Goal: Task Accomplishment & Management: Use online tool/utility

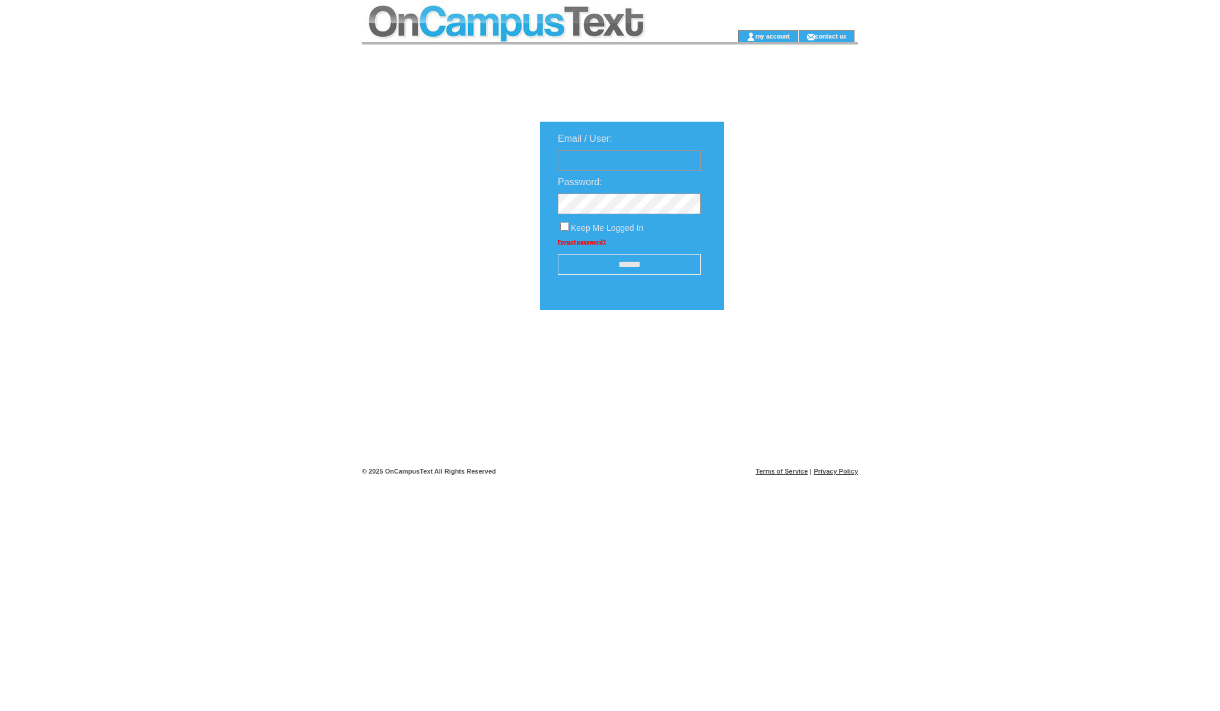
type input "**********"
click at [643, 266] on input "******" at bounding box center [629, 264] width 143 height 21
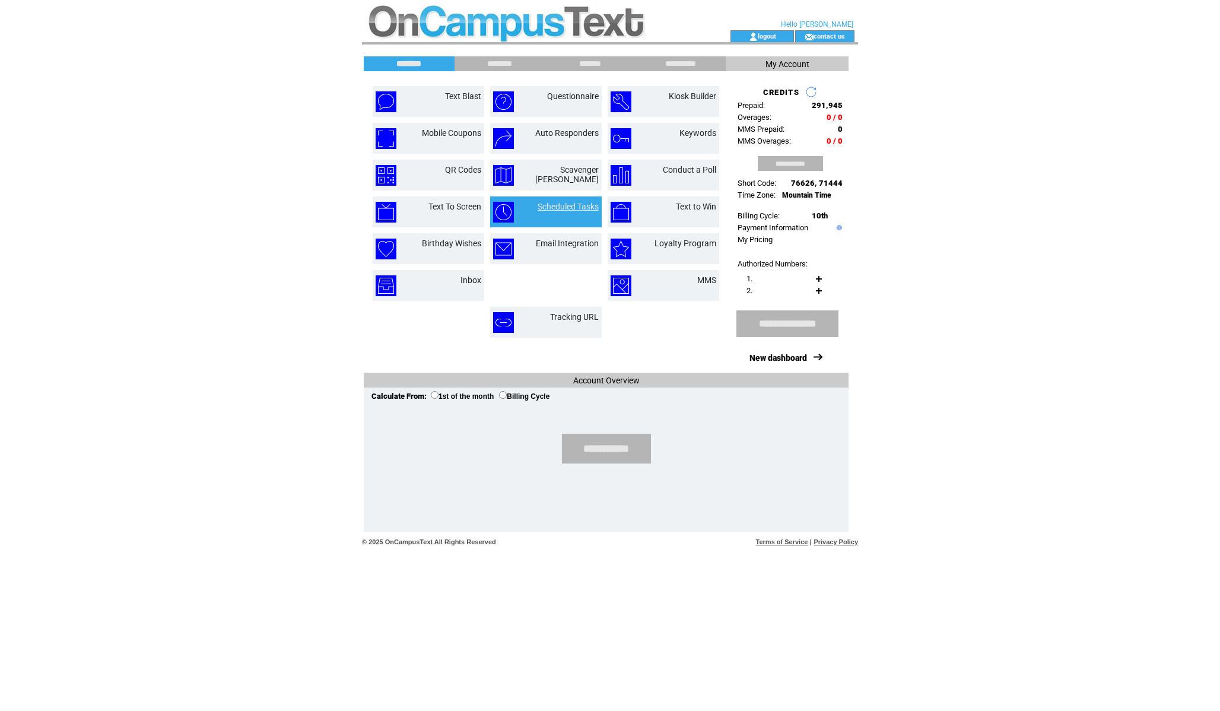
click at [574, 202] on link "Scheduled Tasks" at bounding box center [568, 206] width 61 height 9
